Goal: Information Seeking & Learning: Learn about a topic

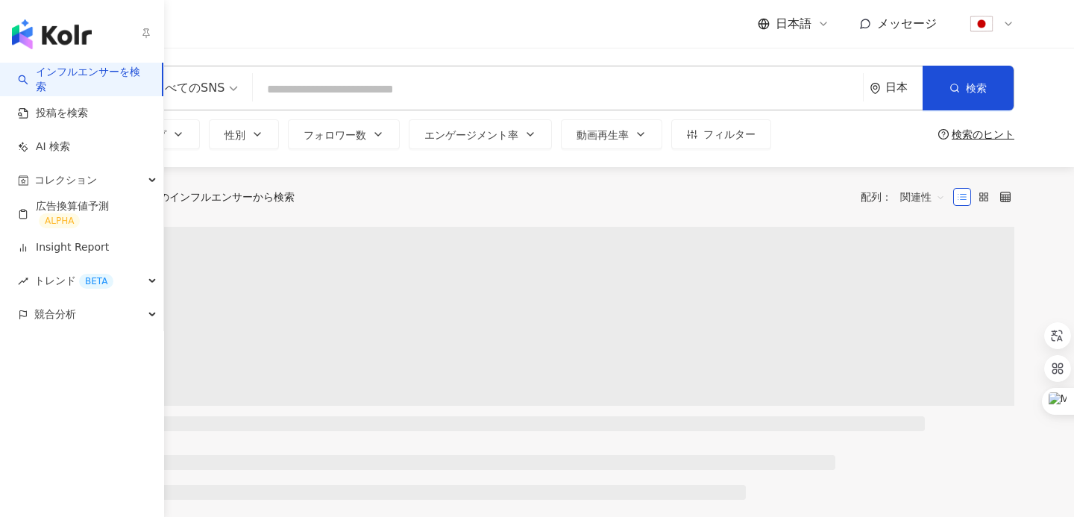
click at [35, 32] on img "button" at bounding box center [52, 34] width 80 height 30
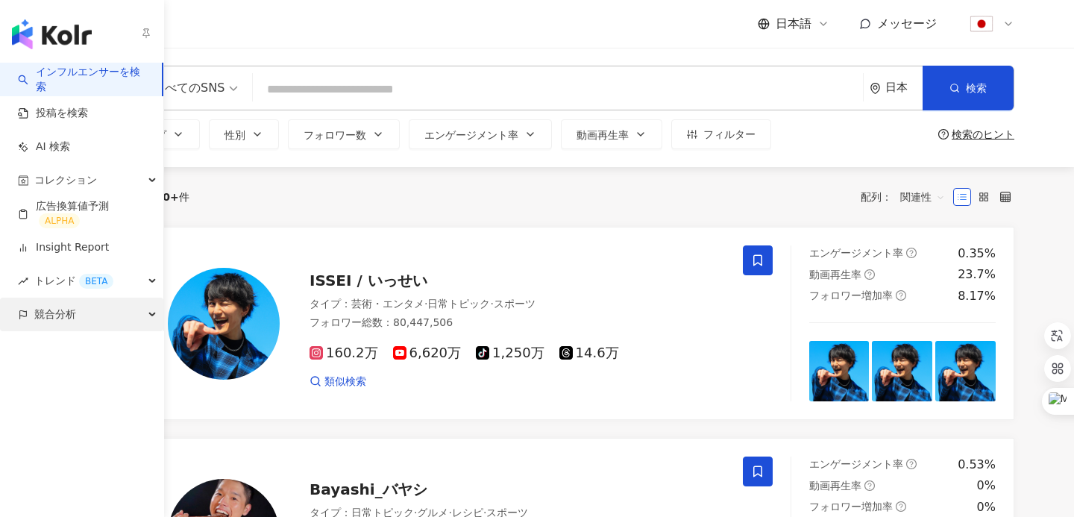
click at [57, 318] on span "競合分析" at bounding box center [55, 315] width 42 height 34
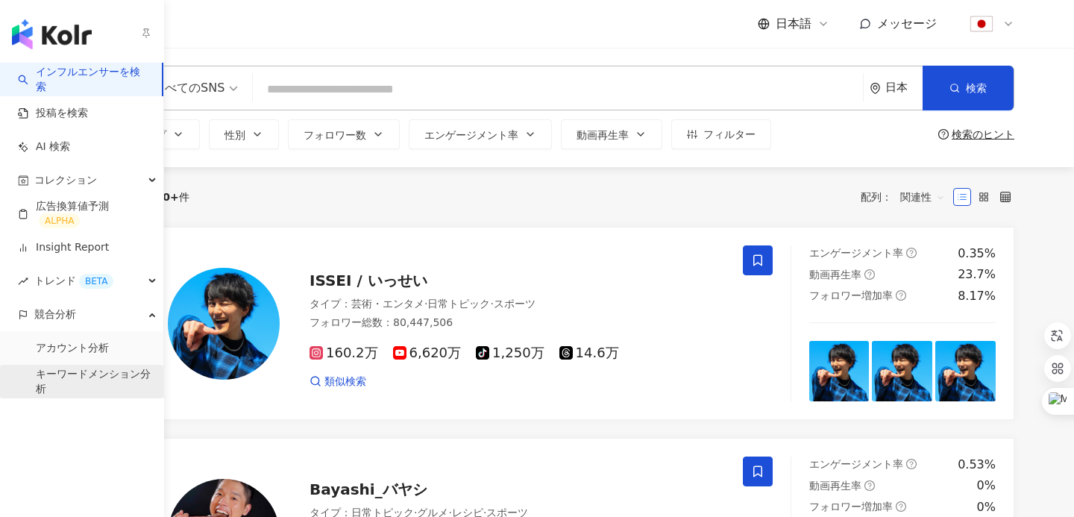
click at [68, 374] on link "キーワードメンション分析" at bounding box center [94, 381] width 116 height 29
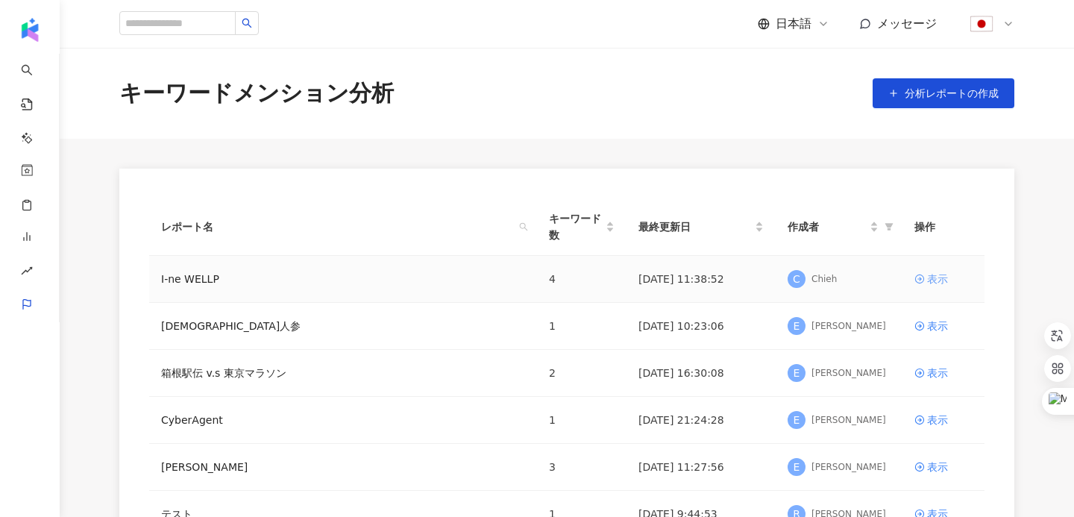
click at [936, 277] on div "表示" at bounding box center [937, 279] width 21 height 16
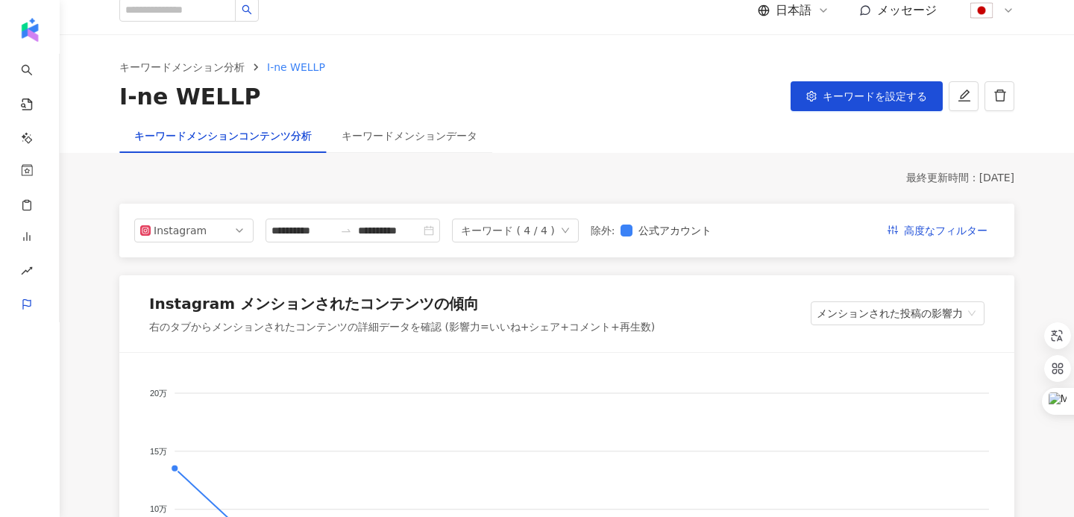
scroll to position [1, 0]
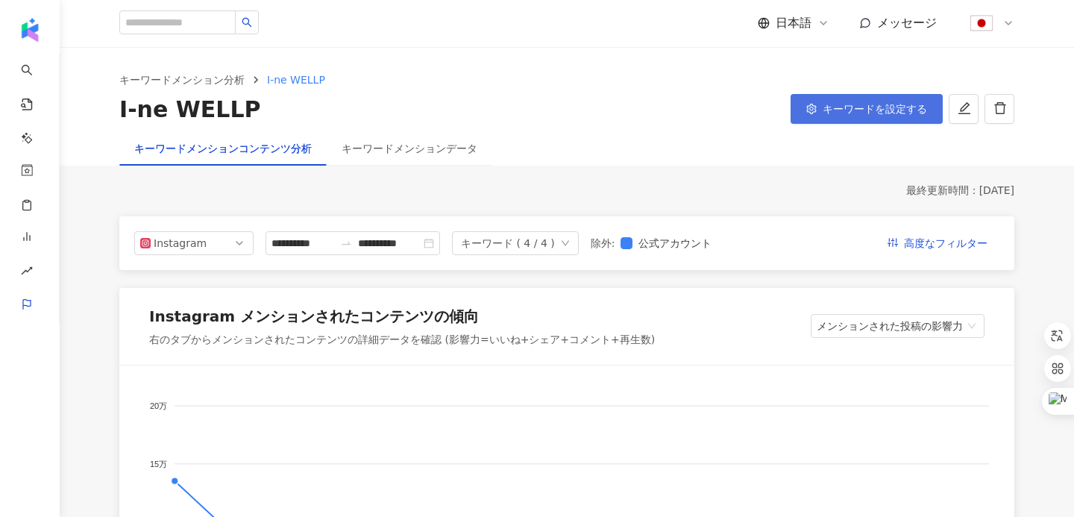
click at [861, 113] on span "キーワードを設定する" at bounding box center [875, 109] width 104 height 12
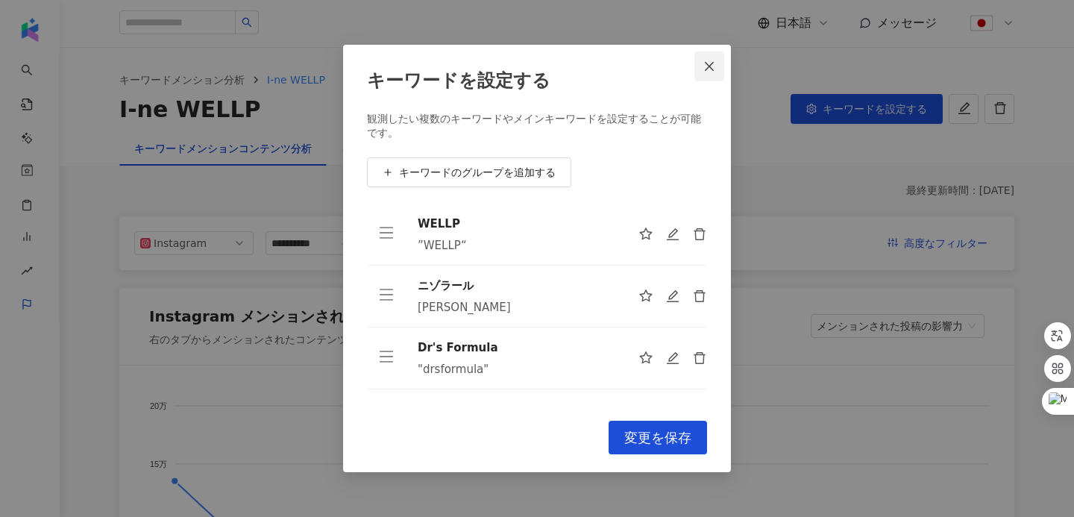
click at [712, 65] on icon "close" at bounding box center [709, 66] width 12 height 12
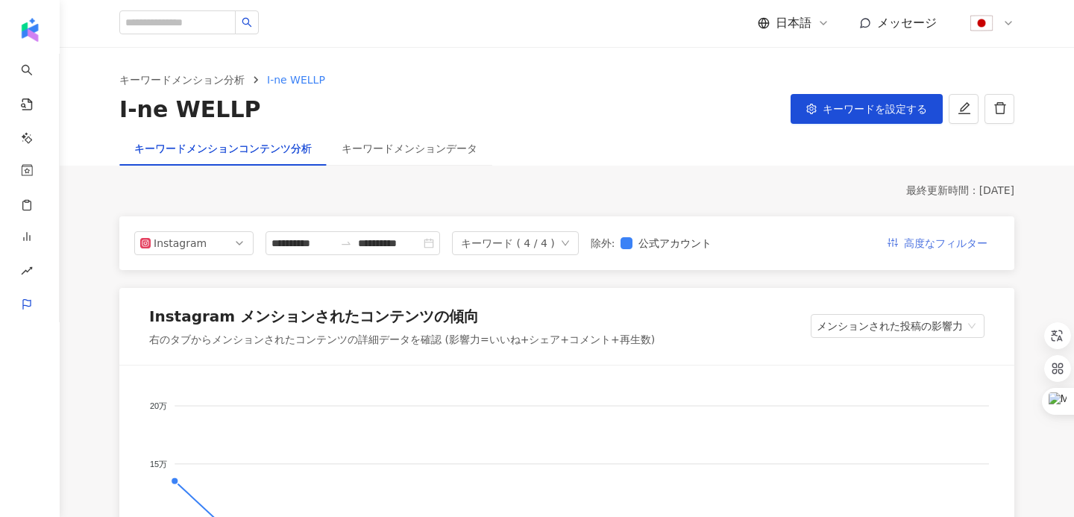
click at [914, 248] on span "高度なフィルター" at bounding box center [946, 244] width 84 height 24
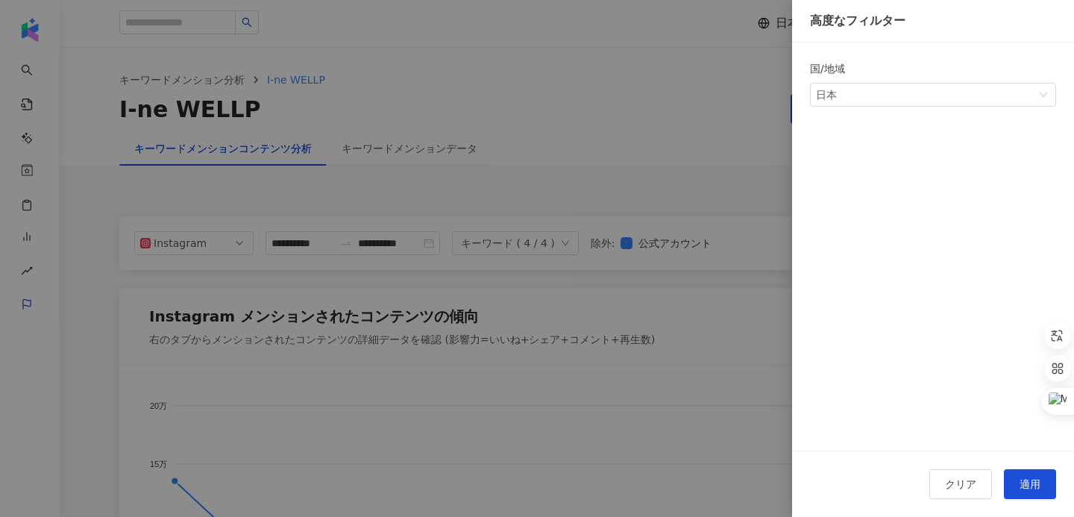
click at [36, 189] on div at bounding box center [537, 258] width 1074 height 517
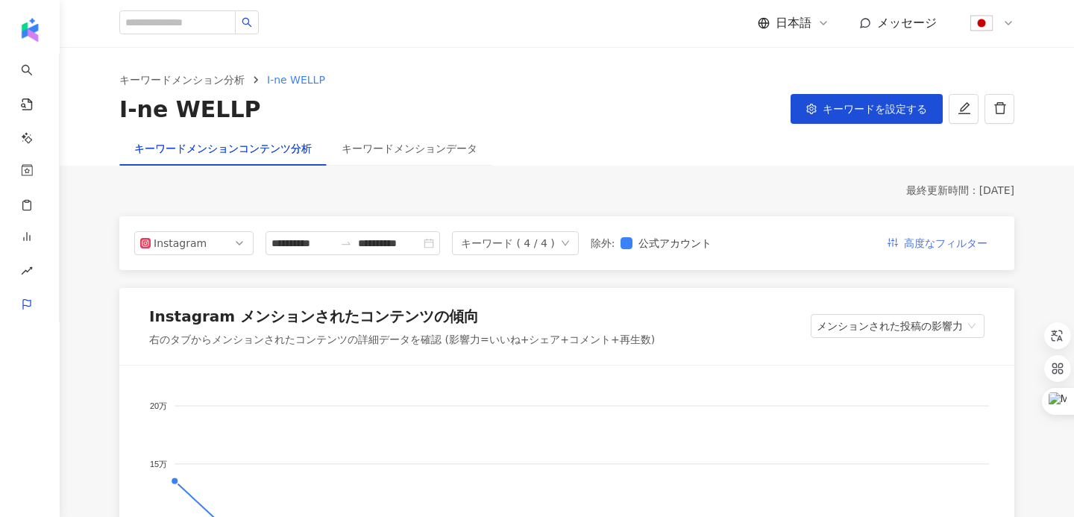
click at [948, 245] on span "高度なフィルター" at bounding box center [946, 244] width 84 height 24
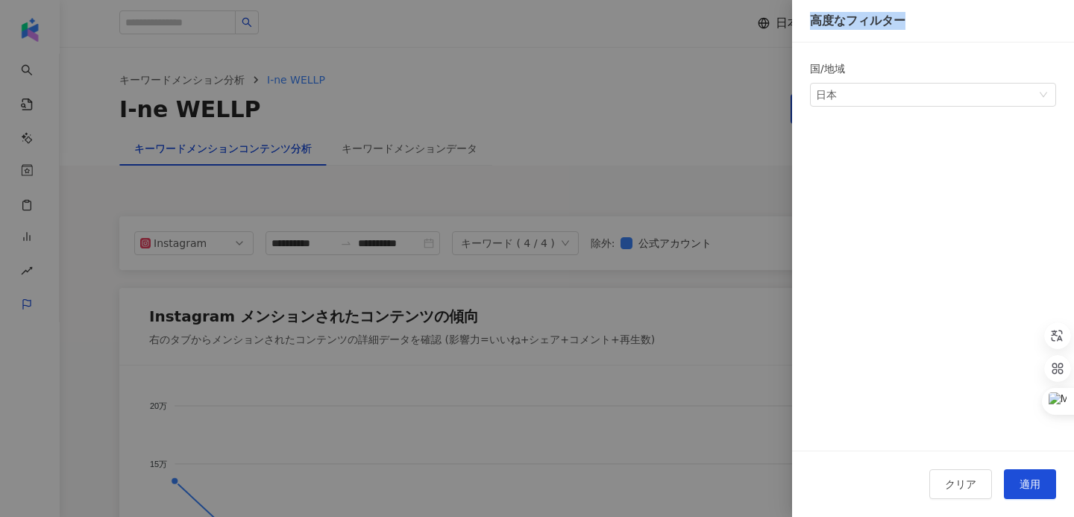
drag, startPoint x: 910, startPoint y: 15, endPoint x: 806, endPoint y: 20, distance: 104.6
click at [806, 20] on div "高度なフィルター" at bounding box center [933, 21] width 282 height 43
copy div "高度なフィルター"
click at [734, 112] on div at bounding box center [537, 258] width 1074 height 517
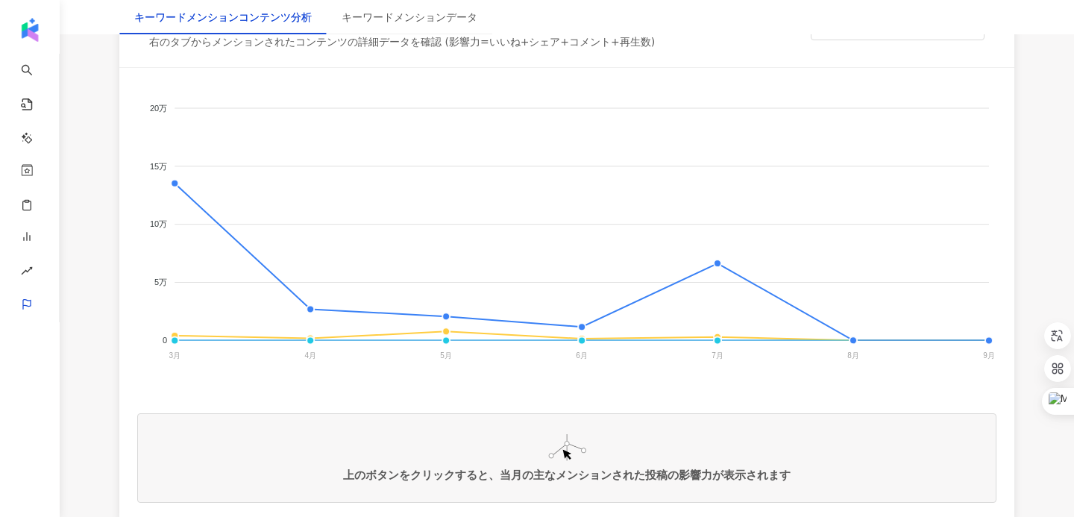
scroll to position [305, 0]
